Goal: Transaction & Acquisition: Download file/media

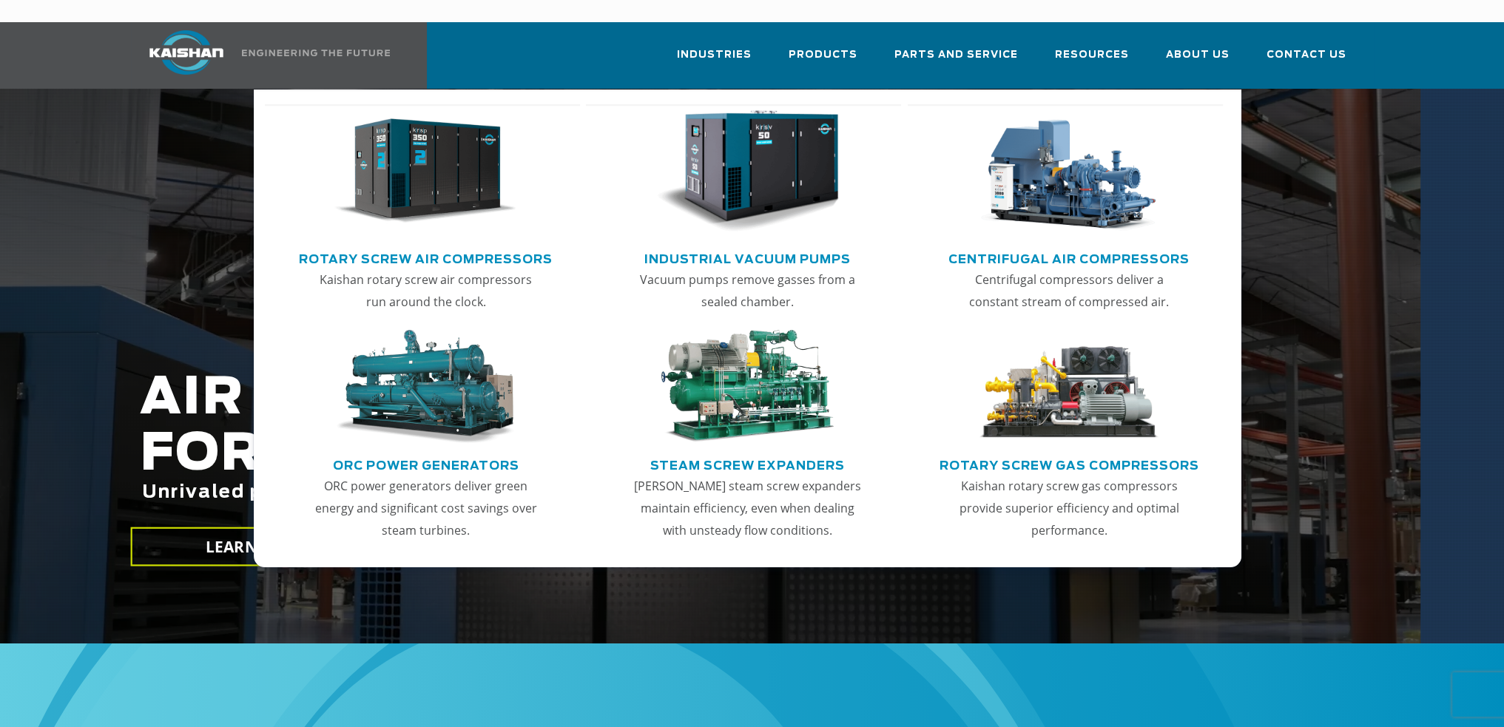
click at [444, 138] on img "Main menu" at bounding box center [425, 171] width 182 height 123
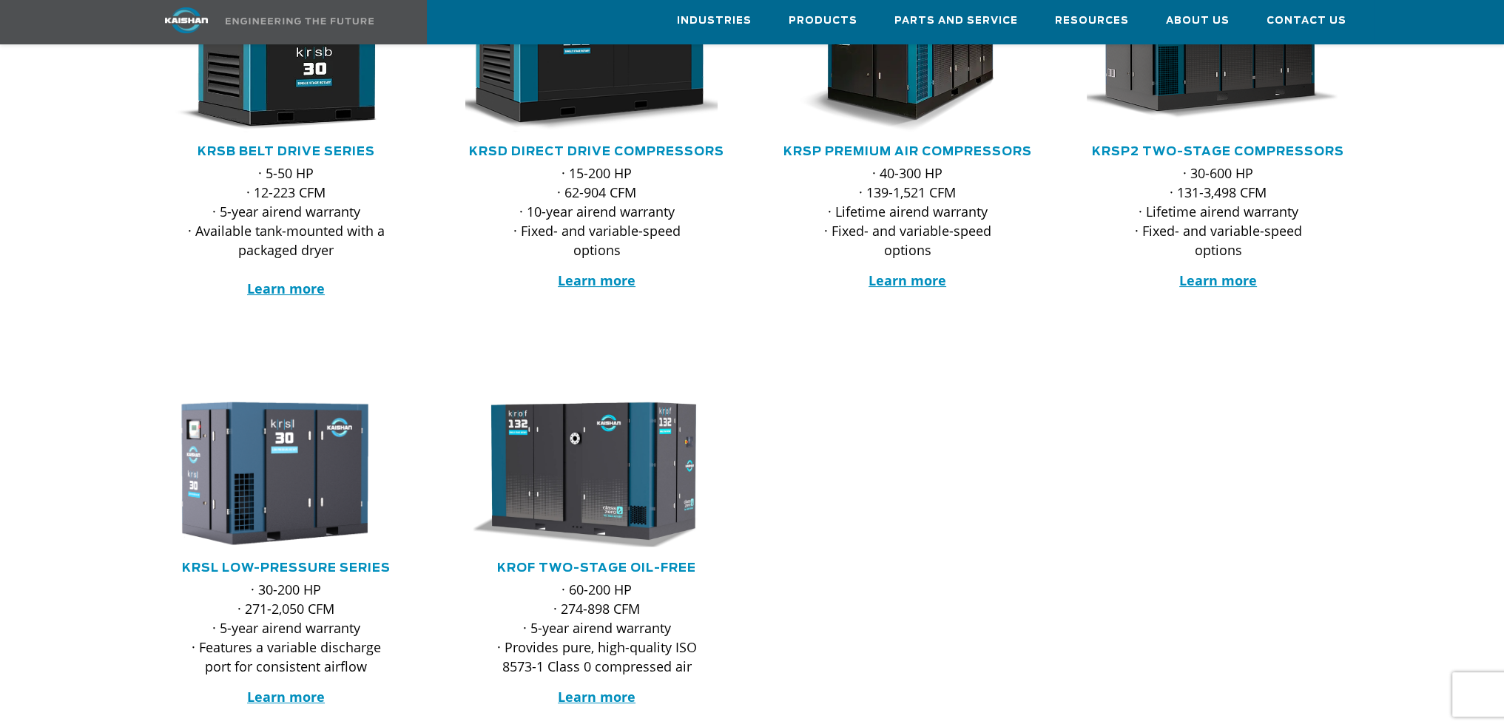
scroll to position [296, 0]
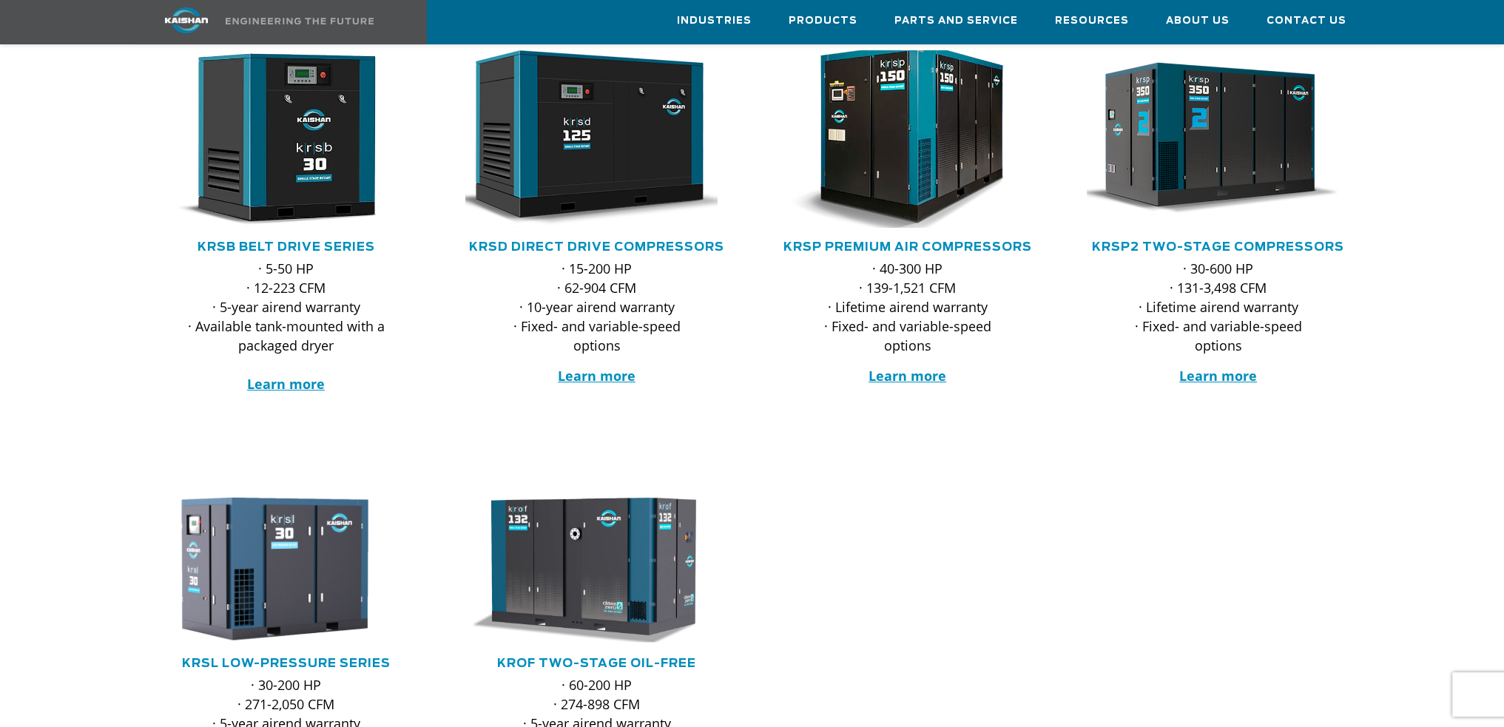
click at [916, 171] on img at bounding box center [897, 138] width 290 height 195
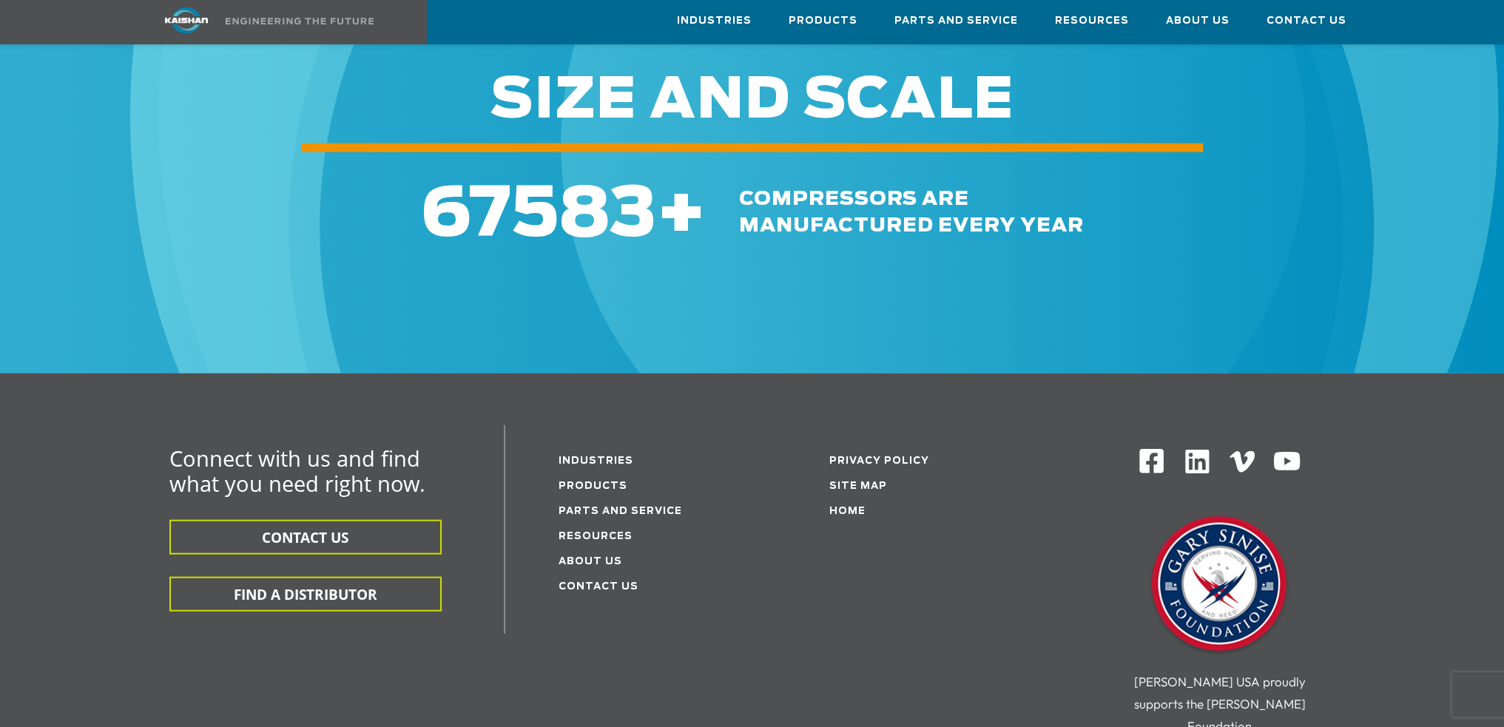
scroll to position [4513, 0]
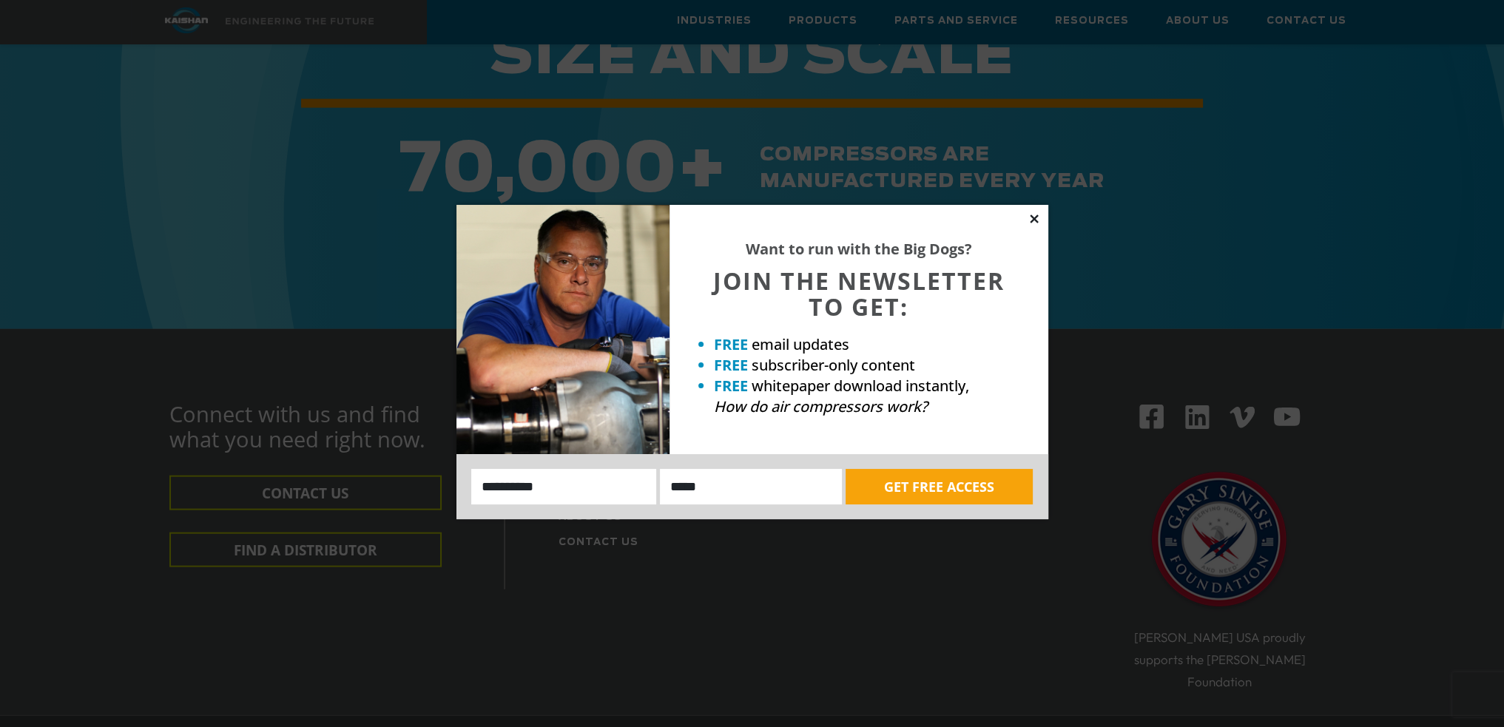
click at [1037, 220] on icon at bounding box center [1034, 218] width 13 height 13
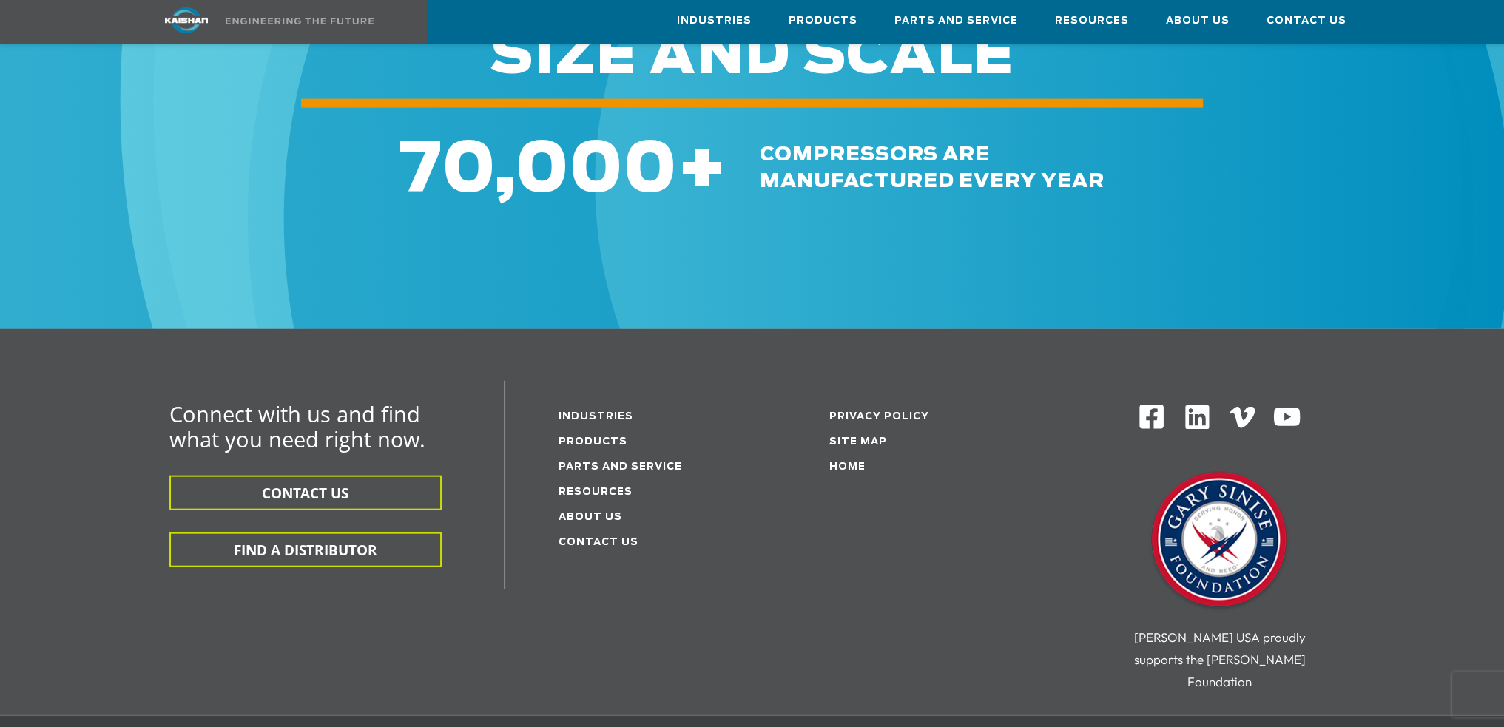
drag, startPoint x: 1065, startPoint y: 485, endPoint x: 1035, endPoint y: 492, distance: 31.2
click at [1065, 485] on div "Connect with us and find what you need right now. CONTACT US FIND A DISTRIBUTOR…" at bounding box center [752, 548] width 1243 height 334
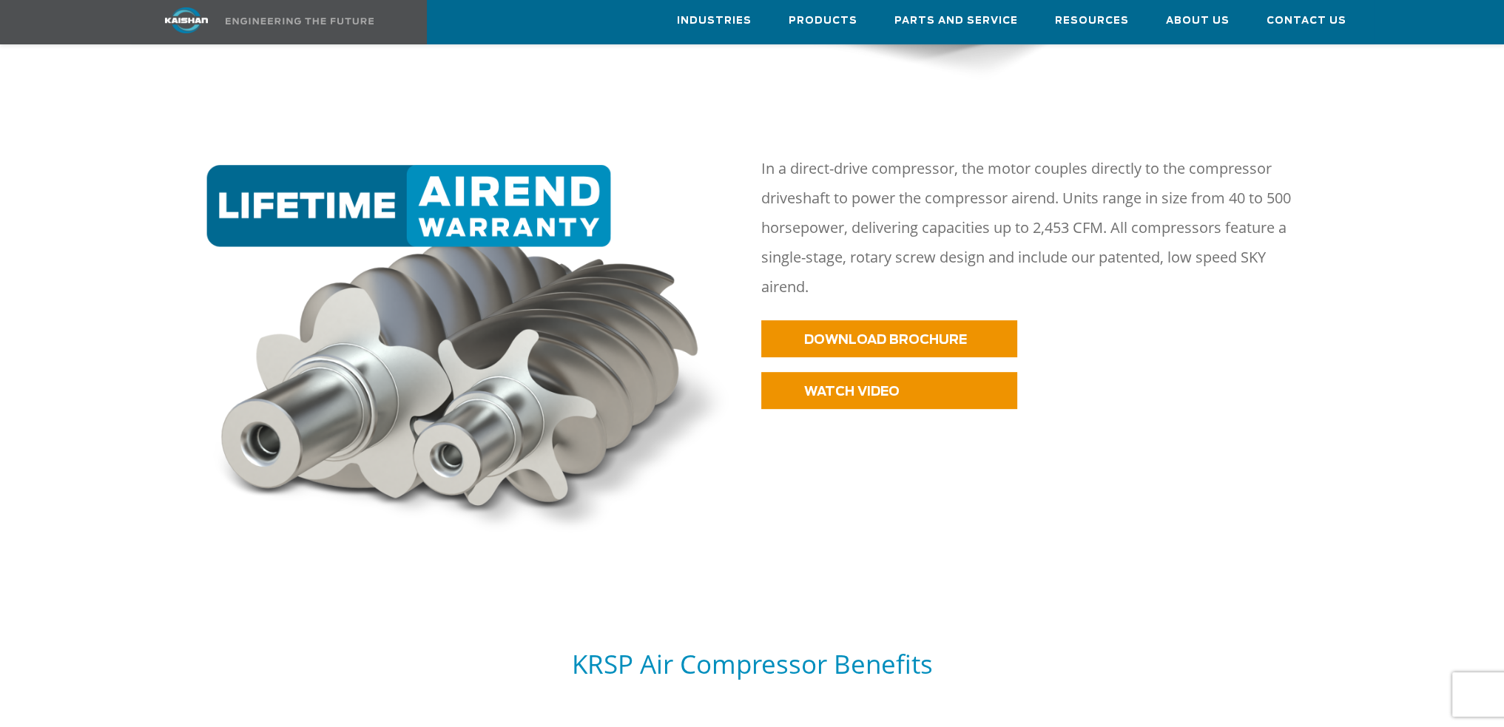
scroll to position [666, 0]
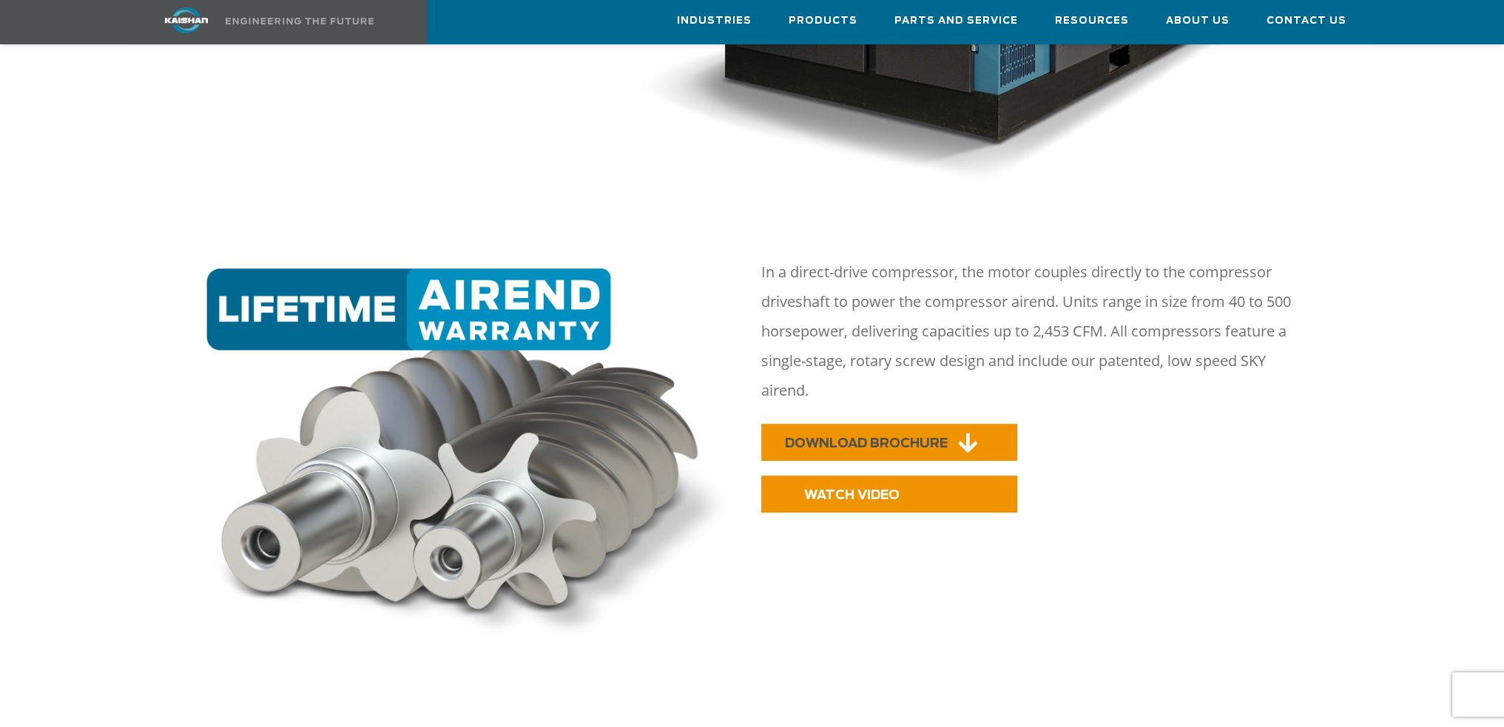
click at [888, 437] on span "DOWNLOAD BROCHURE" at bounding box center [866, 443] width 163 height 13
